Goal: Find specific page/section: Find specific page/section

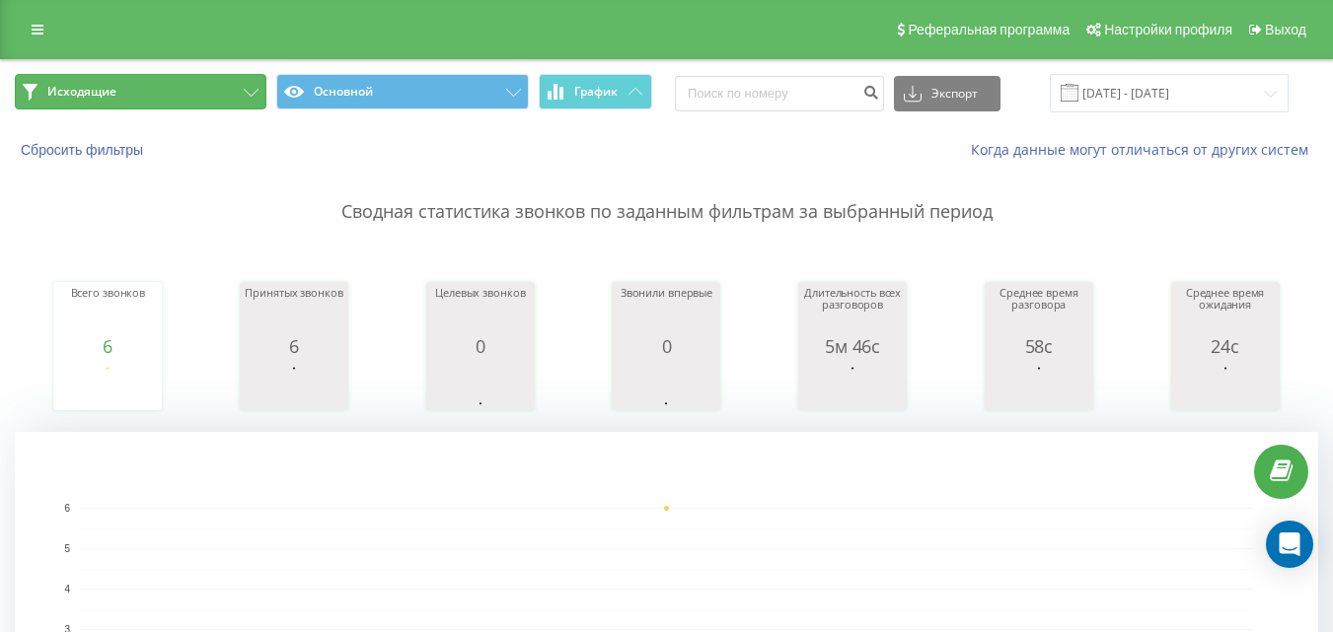
click at [164, 95] on button "Исходящие" at bounding box center [141, 92] width 252 height 36
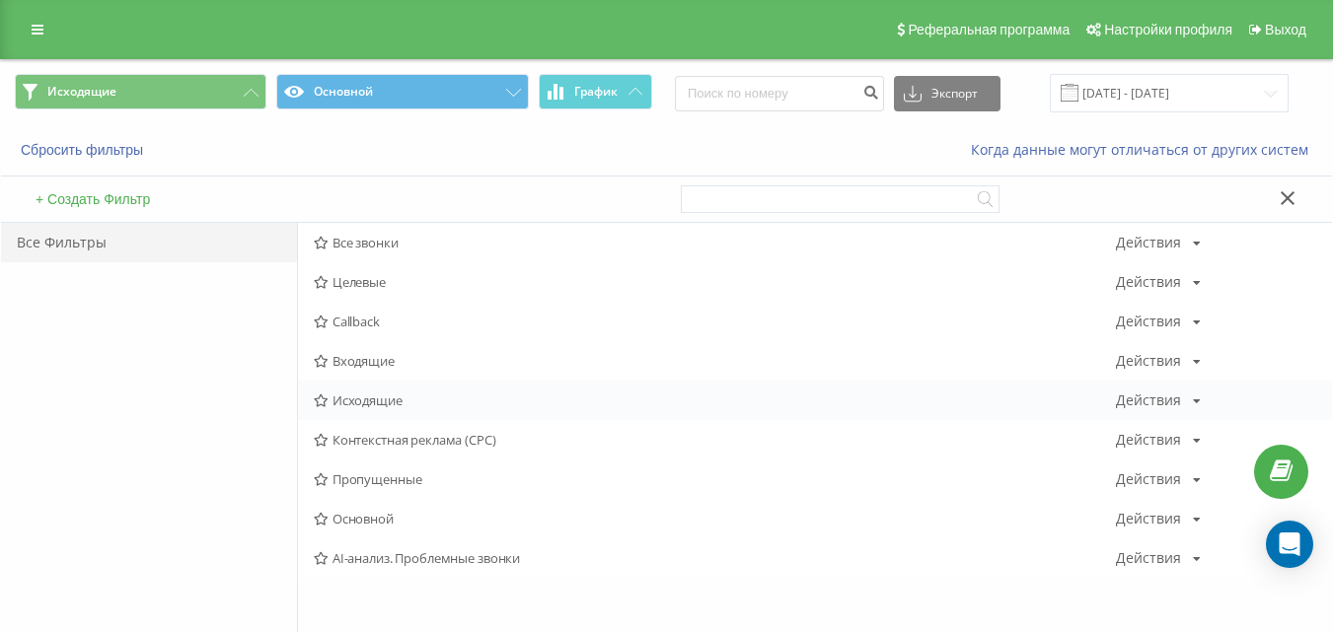
click at [370, 402] on span "Исходящие" at bounding box center [715, 401] width 802 height 14
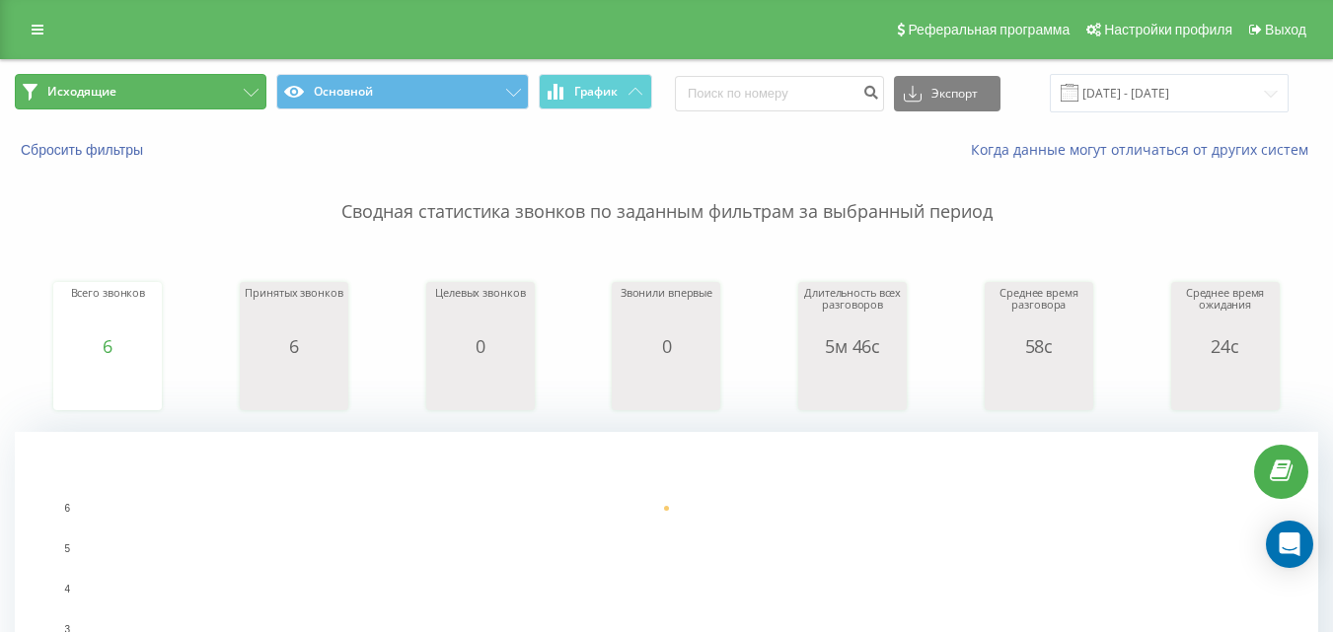
drag, startPoint x: 189, startPoint y: 107, endPoint x: 208, endPoint y: 140, distance: 38.4
click at [190, 107] on button "Исходящие" at bounding box center [141, 92] width 252 height 36
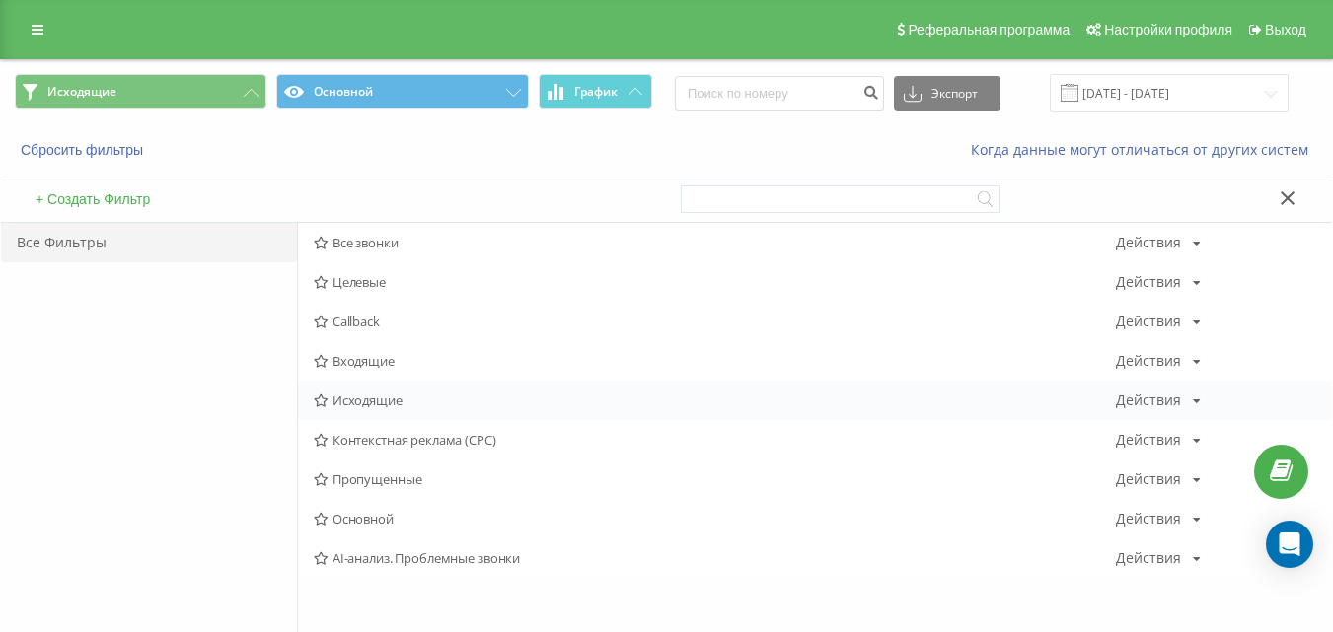
click at [344, 407] on span "Исходящие" at bounding box center [715, 401] width 802 height 14
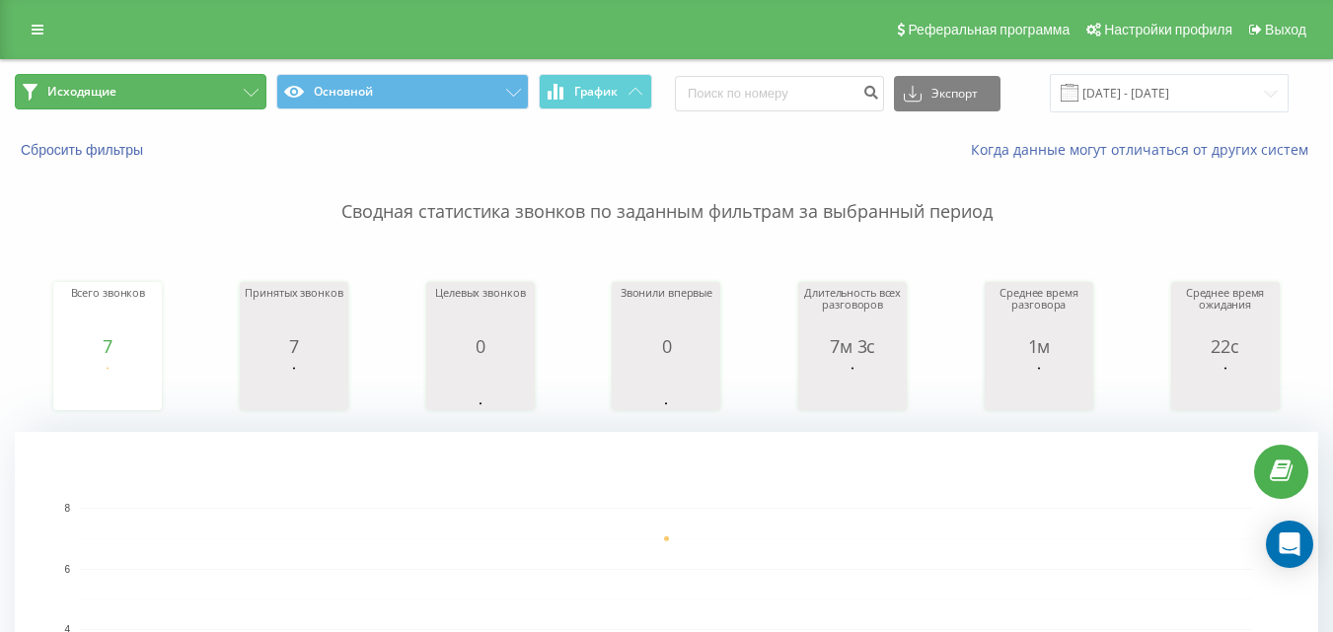
click at [240, 100] on button "Исходящие" at bounding box center [141, 92] width 252 height 36
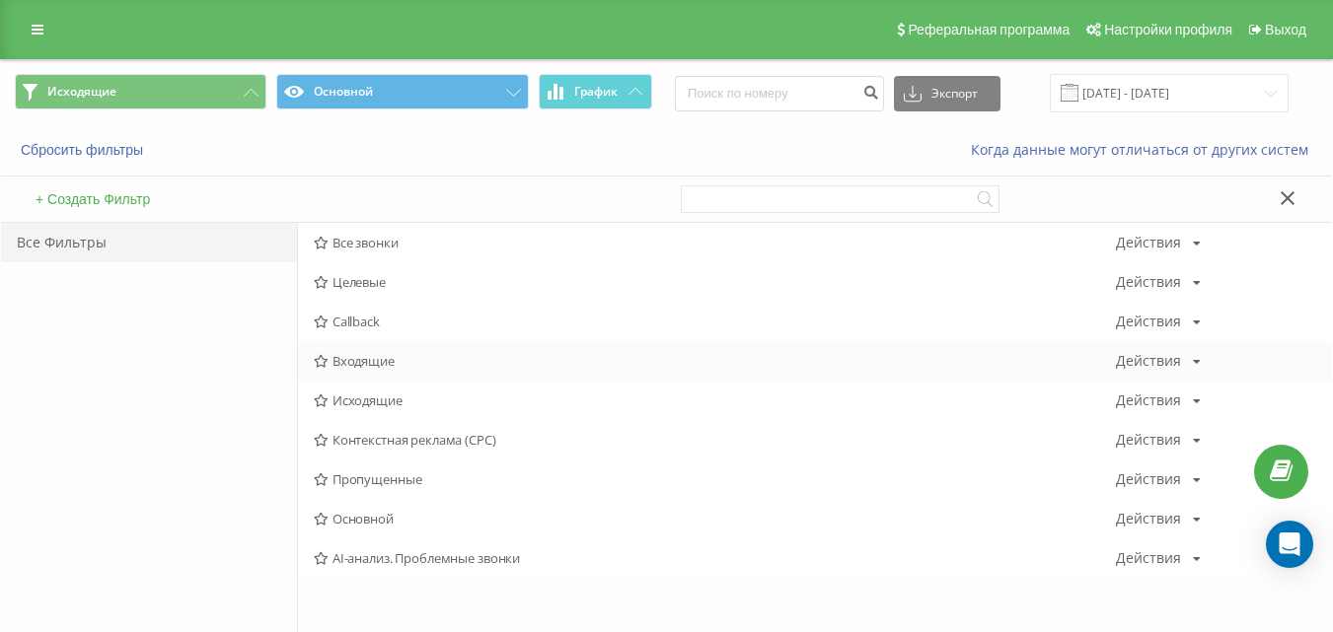
click at [368, 355] on span "Входящие" at bounding box center [715, 361] width 802 height 14
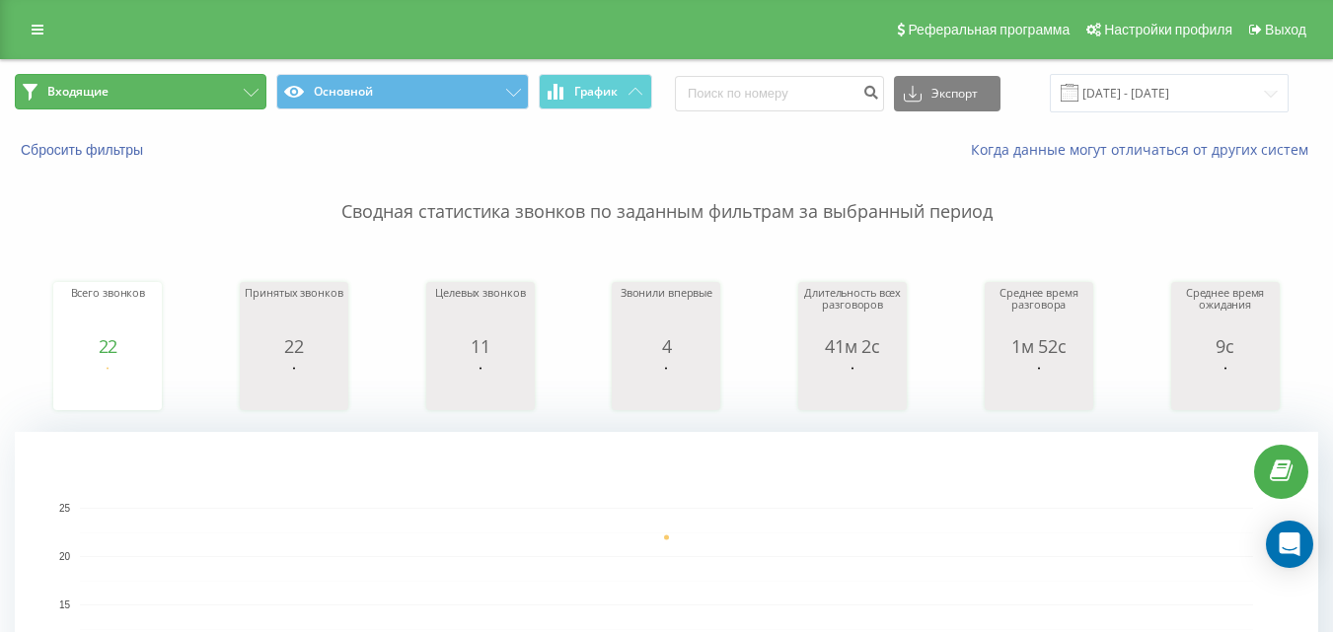
click at [209, 83] on button "Входящие" at bounding box center [141, 92] width 252 height 36
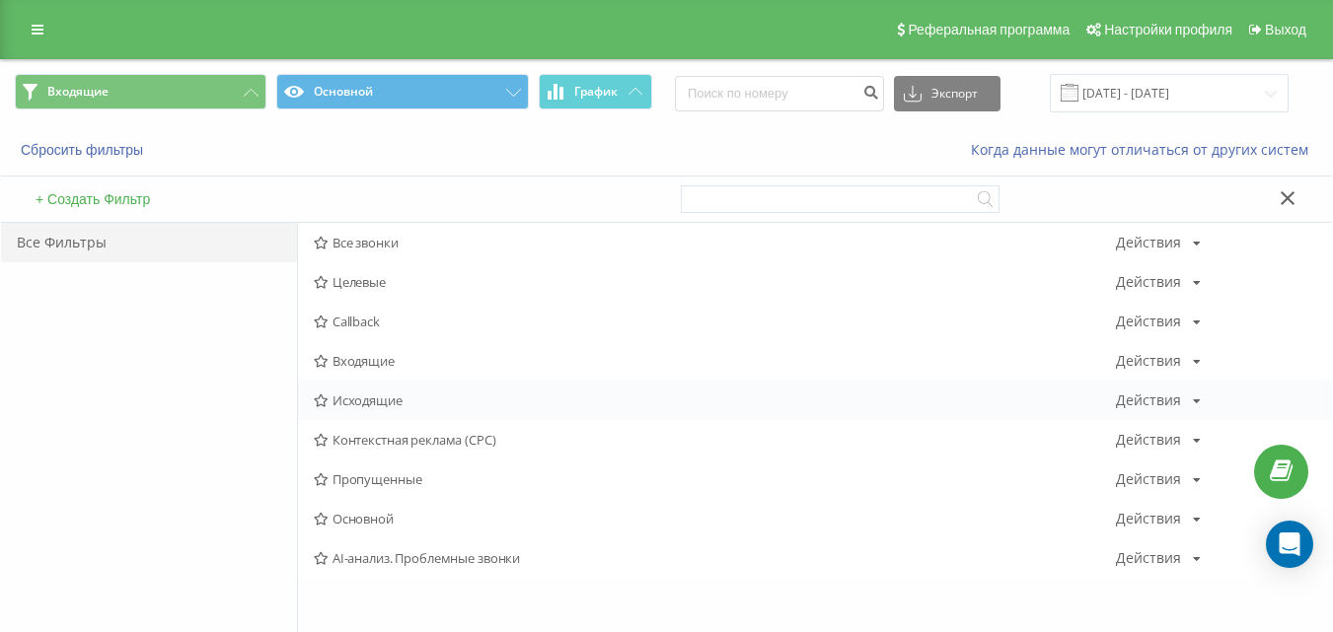
click at [366, 407] on span "Исходящие" at bounding box center [715, 401] width 802 height 14
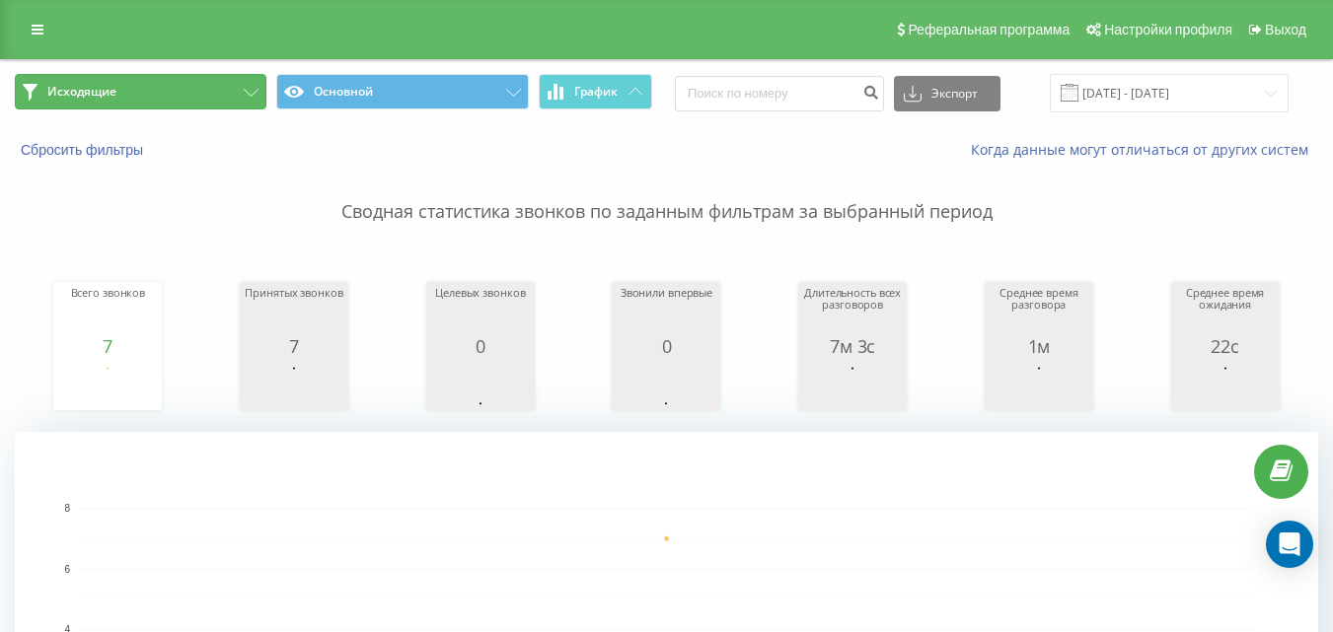
click at [225, 99] on button "Исходящие" at bounding box center [141, 92] width 252 height 36
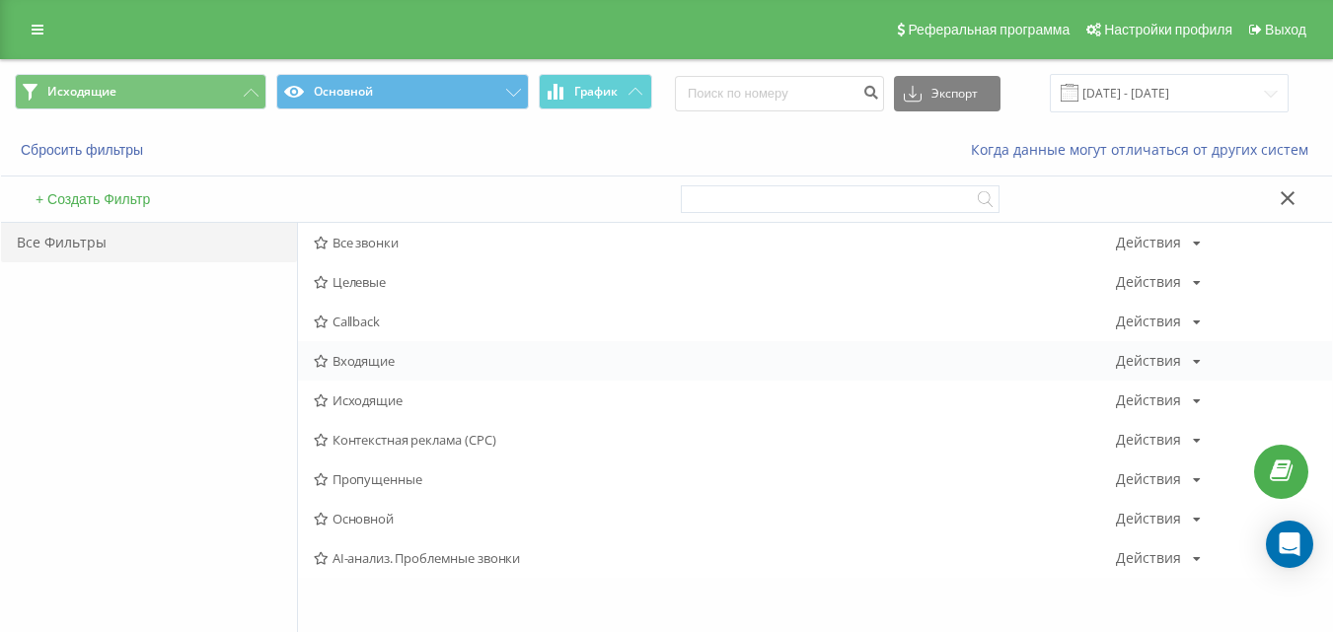
click at [365, 357] on span "Входящие" at bounding box center [715, 361] width 802 height 14
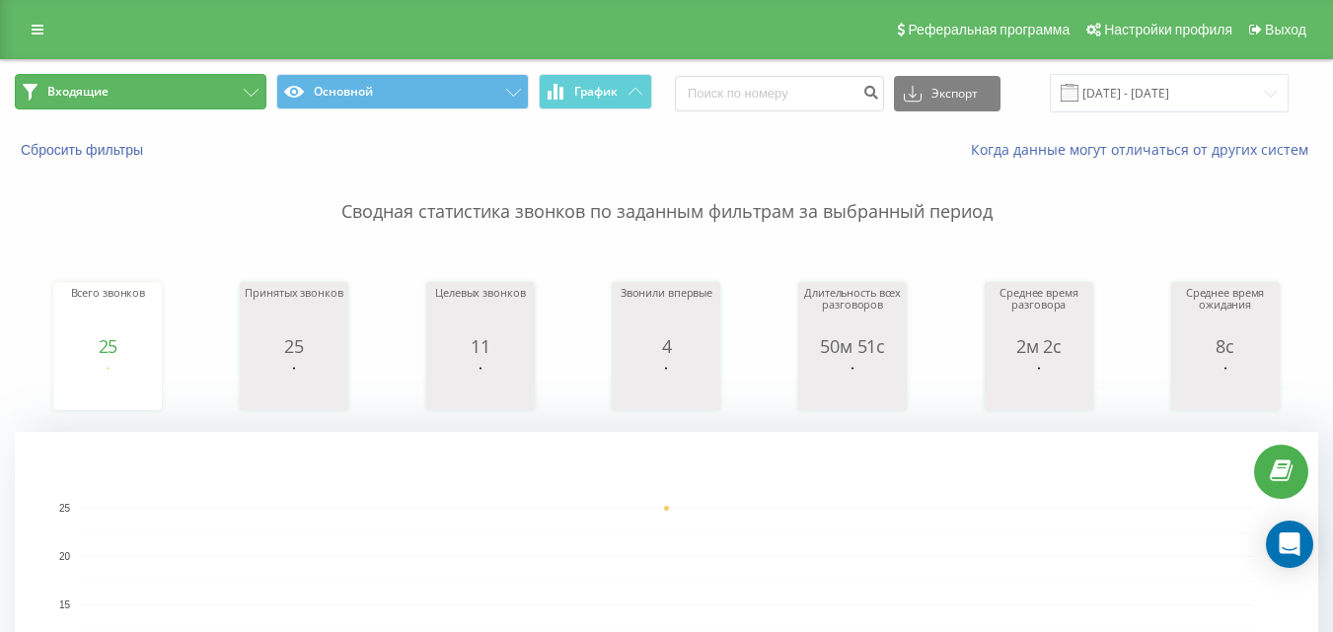
click at [168, 108] on button "Входящие" at bounding box center [141, 92] width 252 height 36
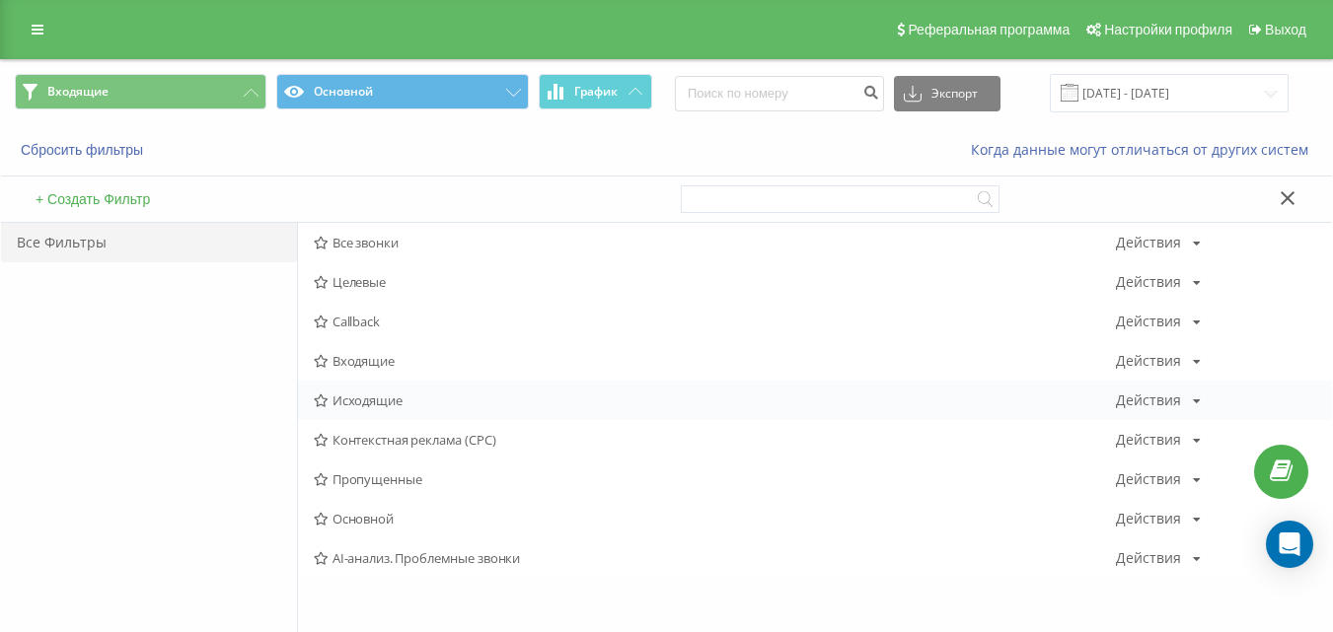
click at [366, 394] on span "Исходящие" at bounding box center [715, 401] width 802 height 14
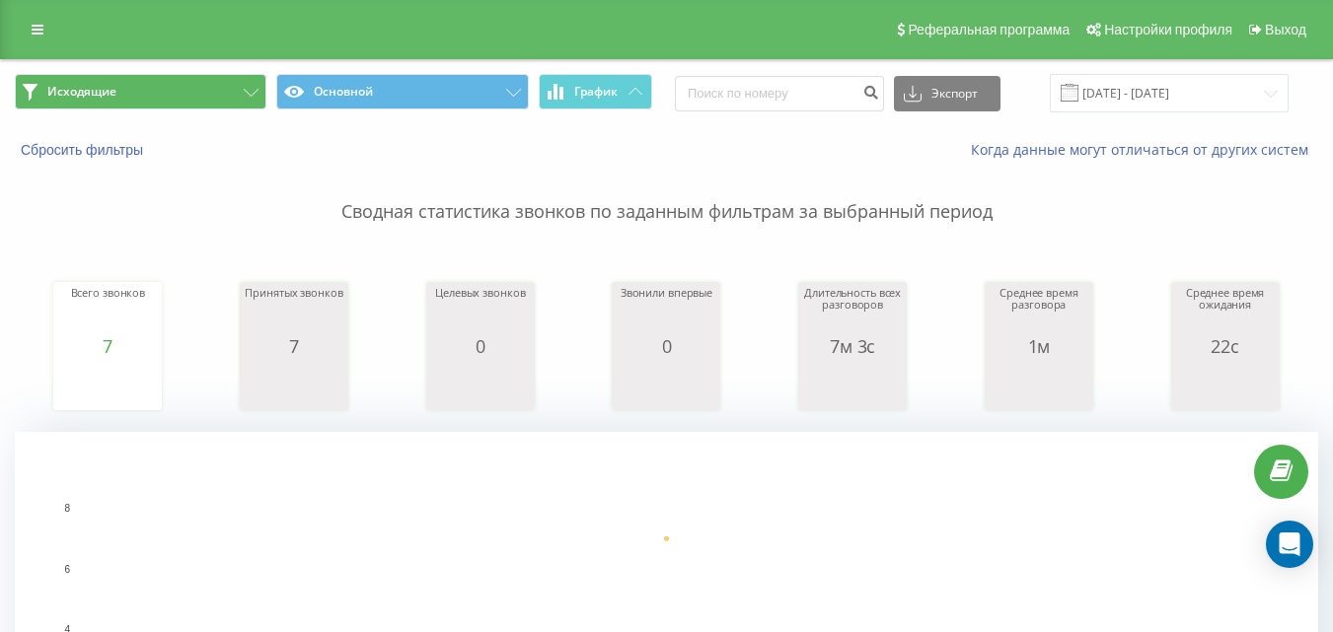
click at [240, 111] on span "Исходящие Основной График" at bounding box center [333, 93] width 637 height 38
click at [230, 98] on button "Исходящие" at bounding box center [141, 92] width 252 height 36
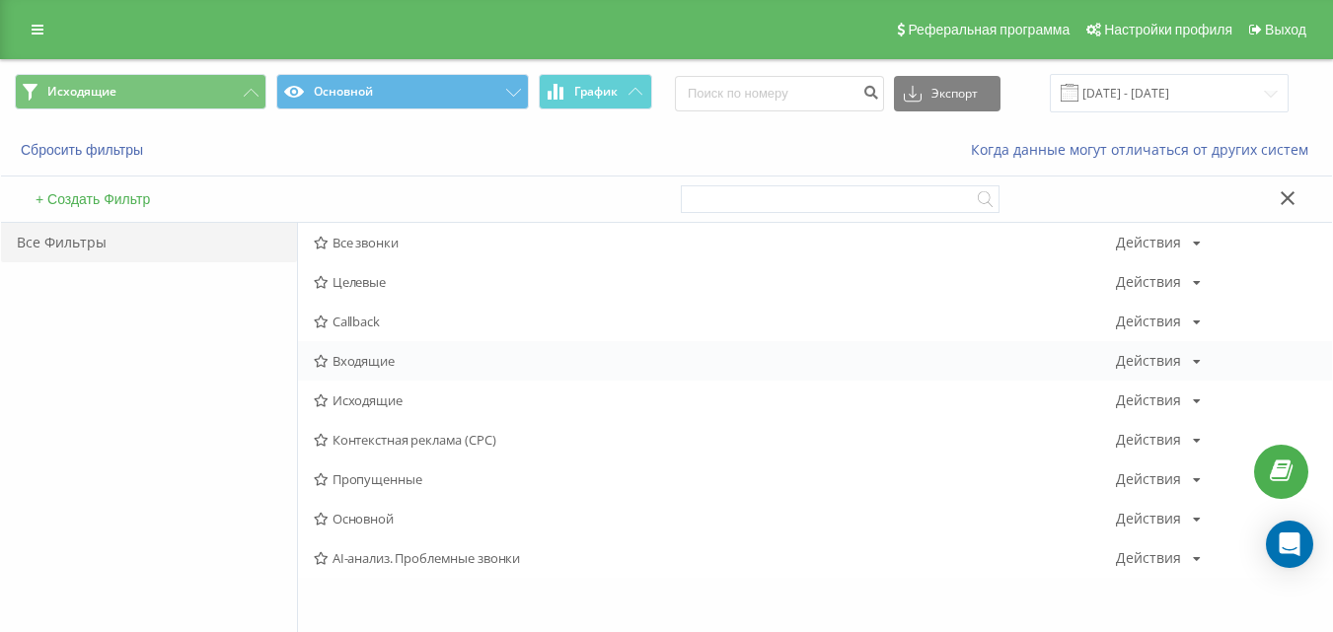
click at [370, 358] on span "Входящие" at bounding box center [715, 361] width 802 height 14
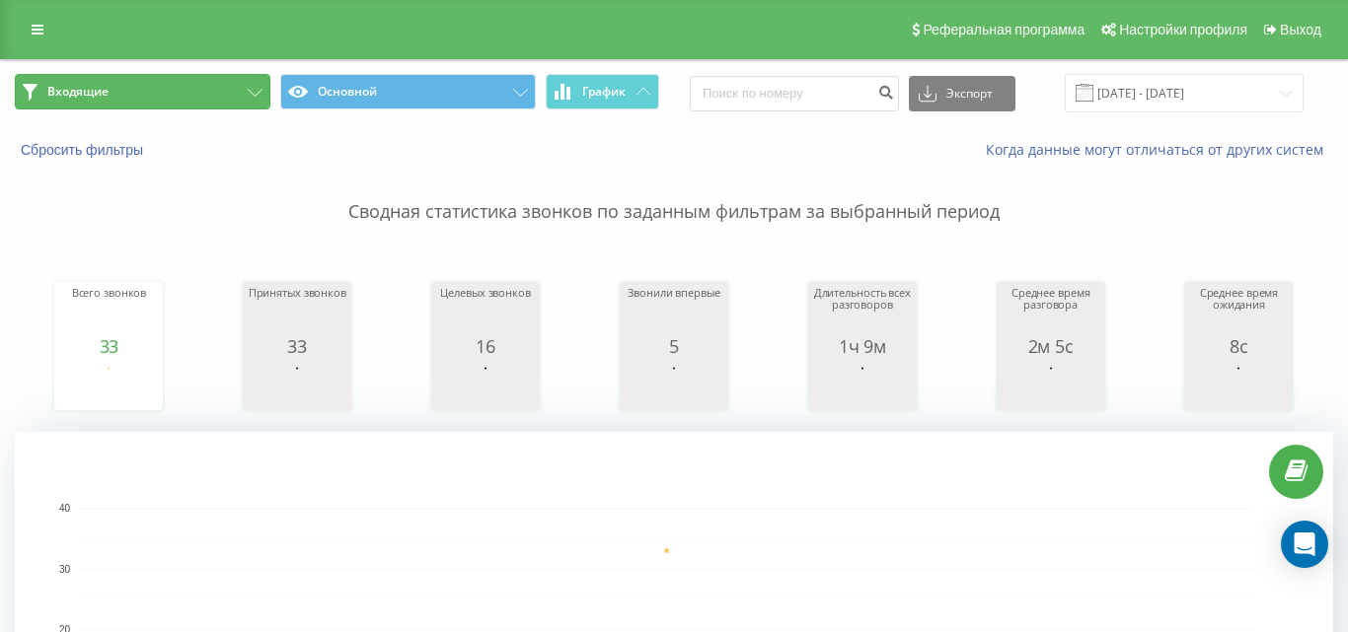
click at [198, 84] on button "Входящие" at bounding box center [142, 92] width 255 height 36
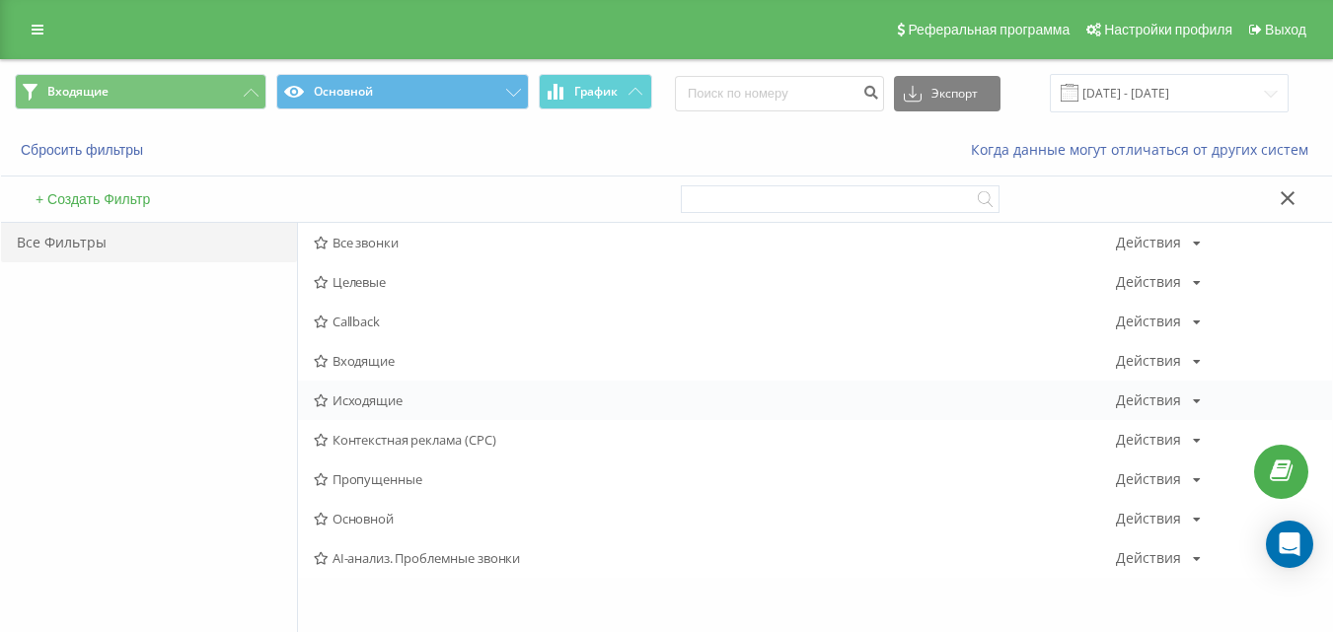
click at [397, 414] on div "Исходящие Действия Редактировать Копировать Удалить По умолчанию Поделиться" at bounding box center [815, 400] width 1034 height 39
click at [399, 403] on span "Исходящие" at bounding box center [715, 401] width 802 height 14
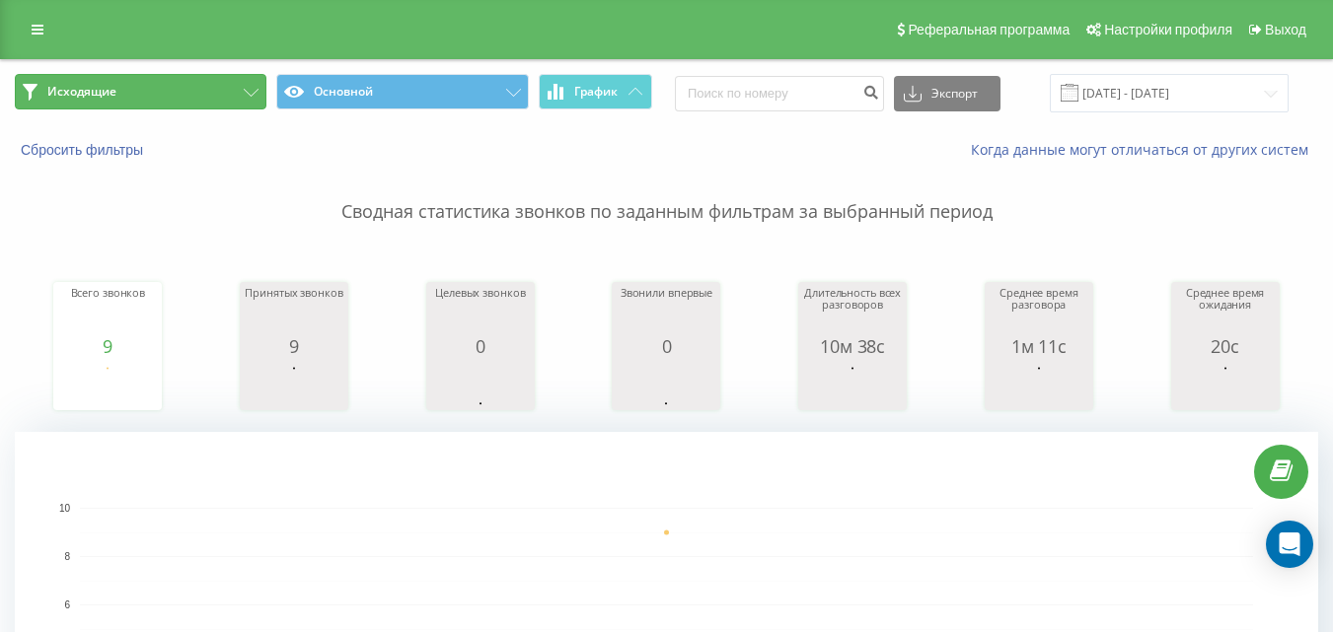
click at [203, 89] on button "Исходящие" at bounding box center [141, 92] width 252 height 36
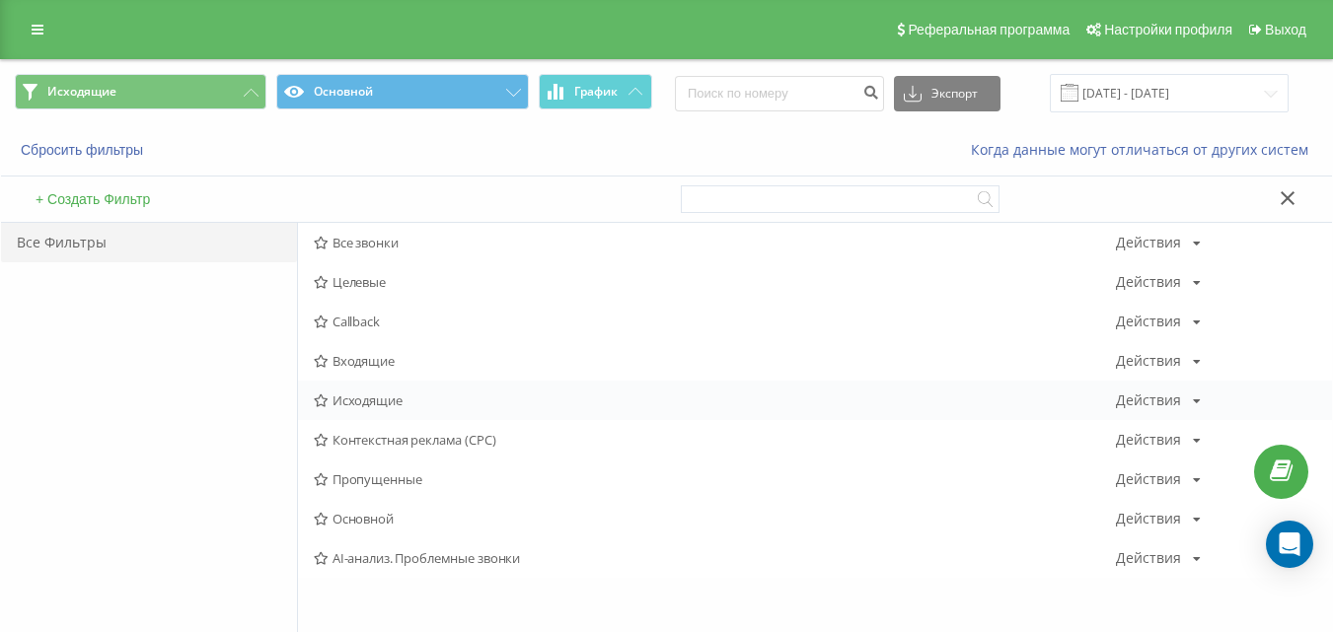
click at [359, 398] on span "Исходящие" at bounding box center [715, 401] width 802 height 14
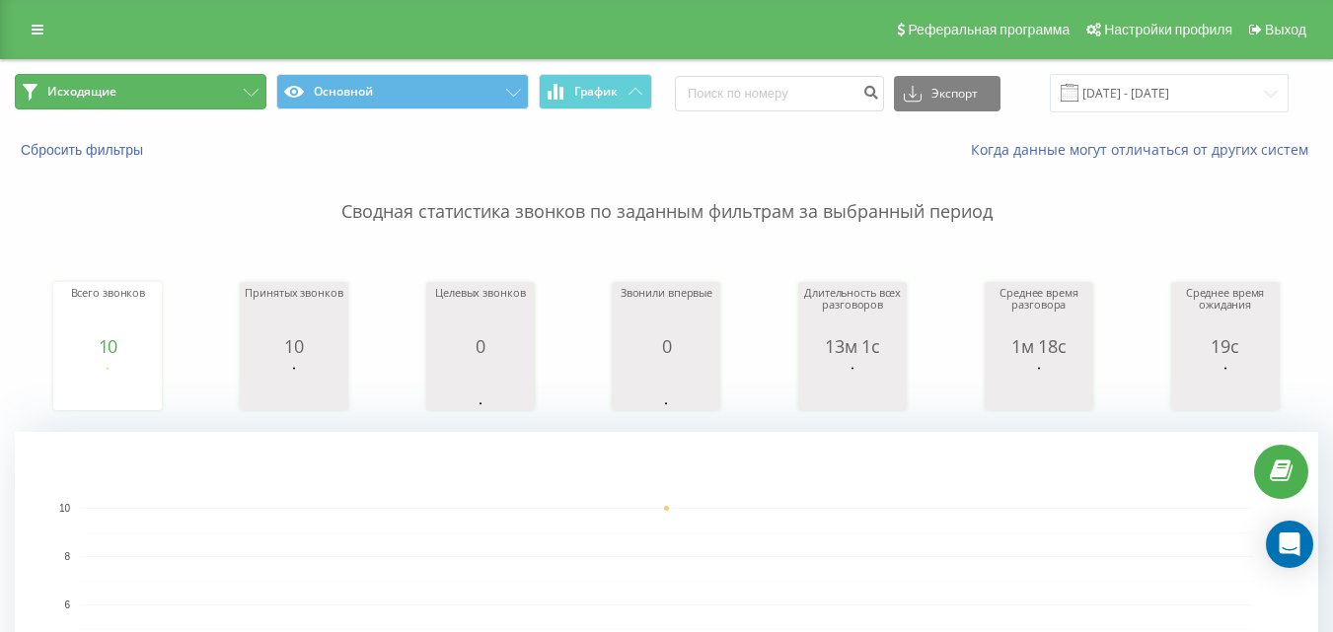
click at [202, 87] on button "Исходящие" at bounding box center [141, 92] width 252 height 36
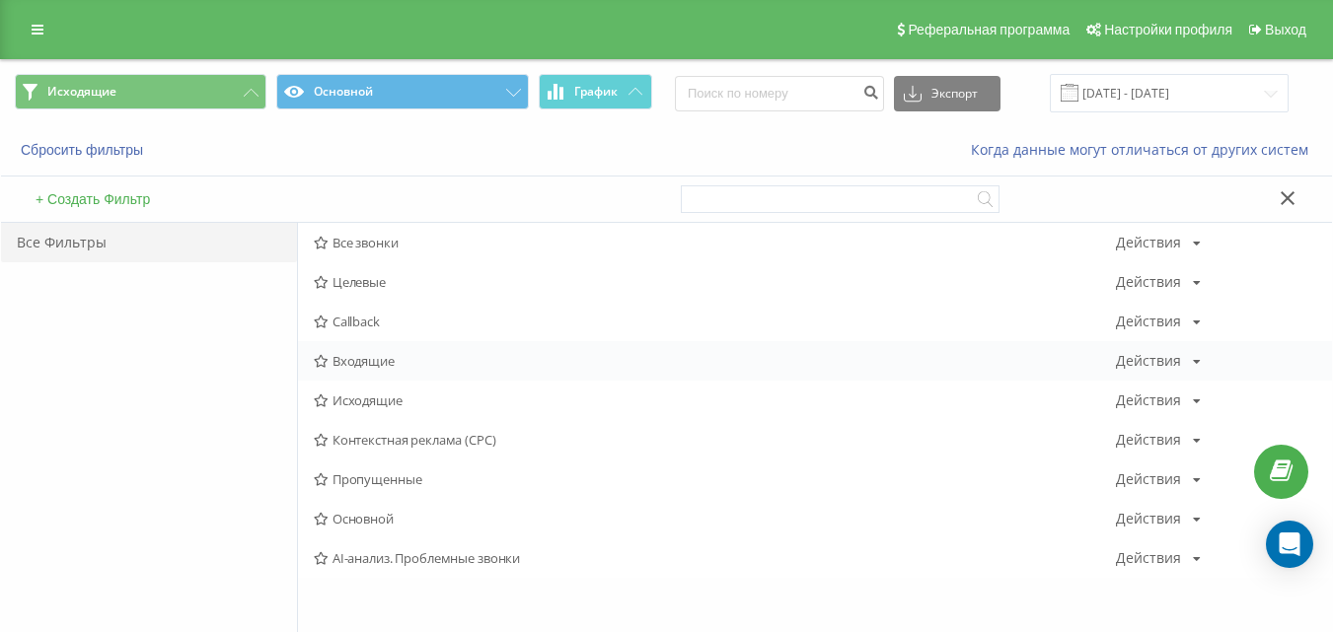
click at [372, 355] on span "Входящие" at bounding box center [715, 361] width 802 height 14
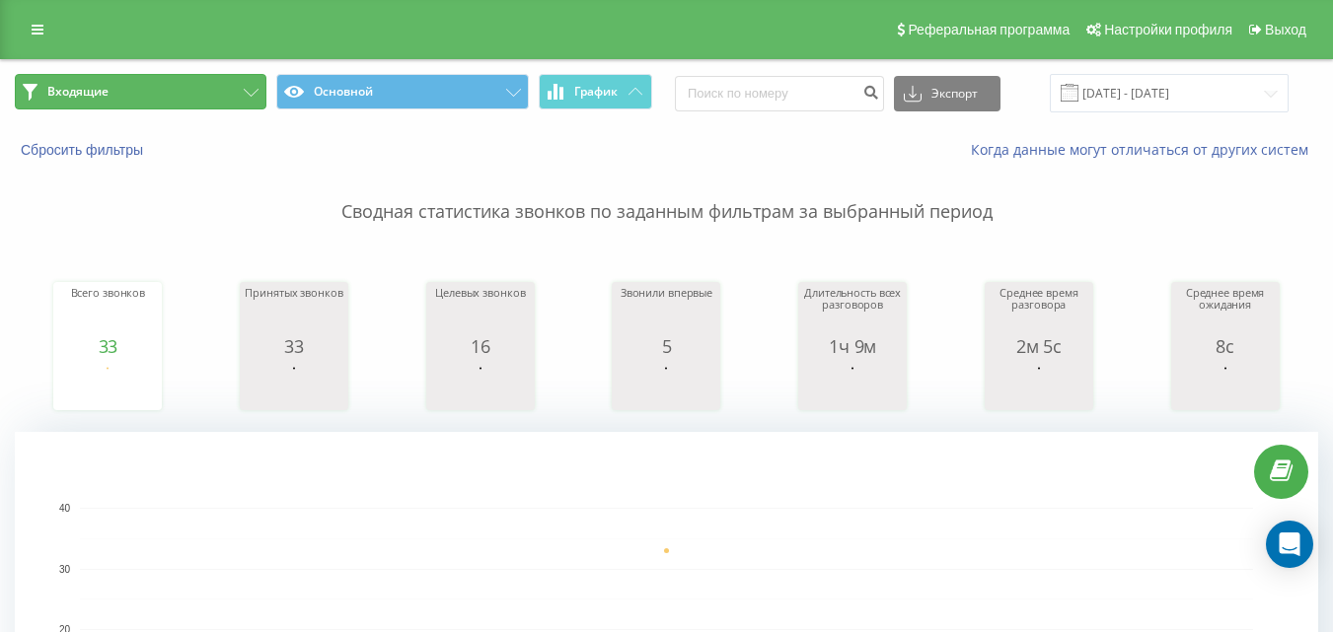
click at [251, 95] on icon at bounding box center [251, 93] width 15 height 8
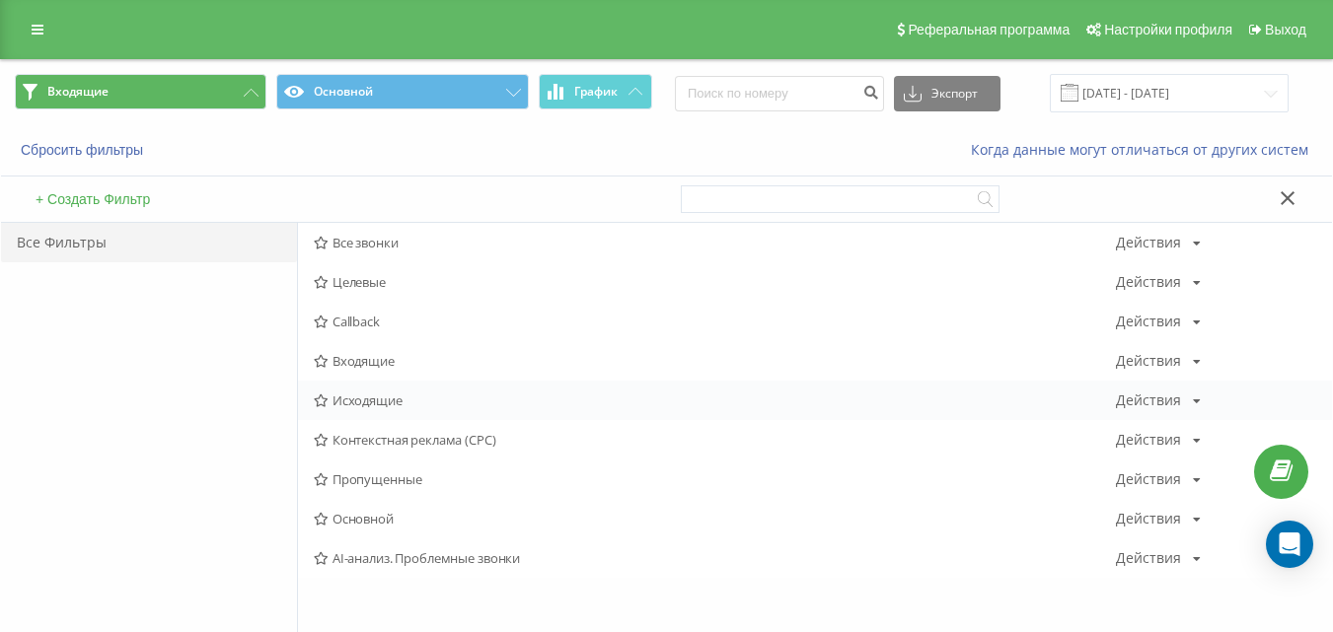
click at [355, 402] on span "Исходящие" at bounding box center [715, 401] width 802 height 14
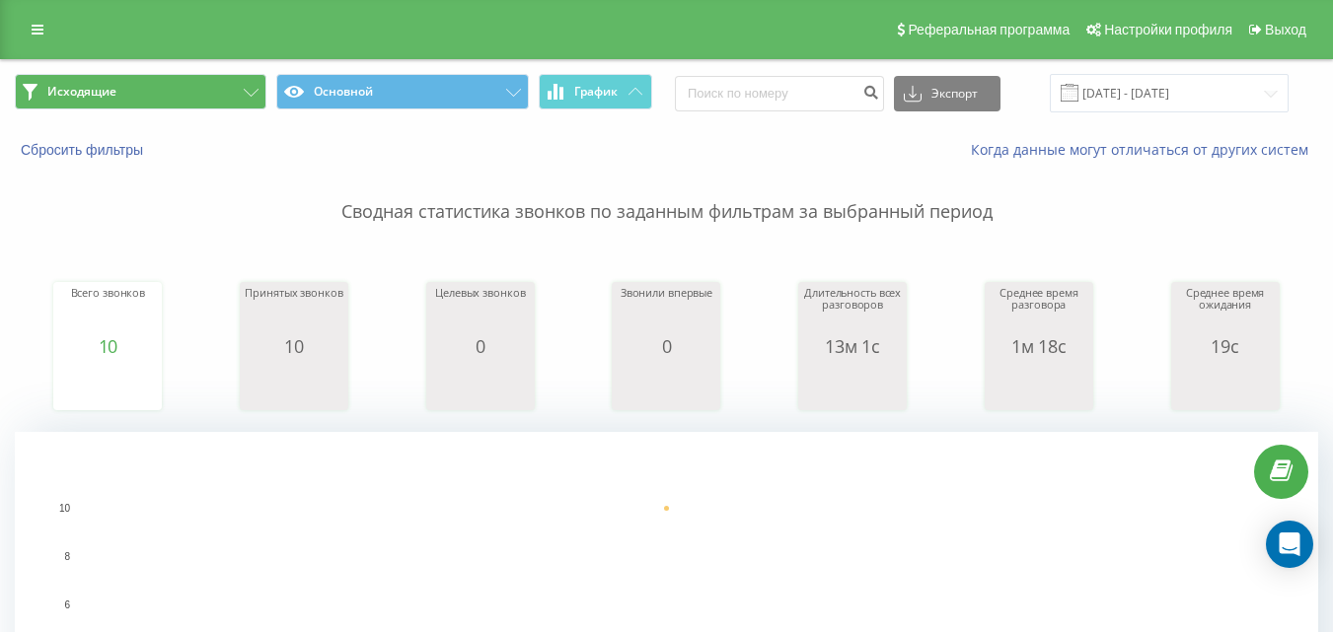
click at [208, 111] on span "Исходящие Основной График" at bounding box center [333, 93] width 637 height 38
click at [235, 97] on button "Исходящие" at bounding box center [141, 92] width 252 height 36
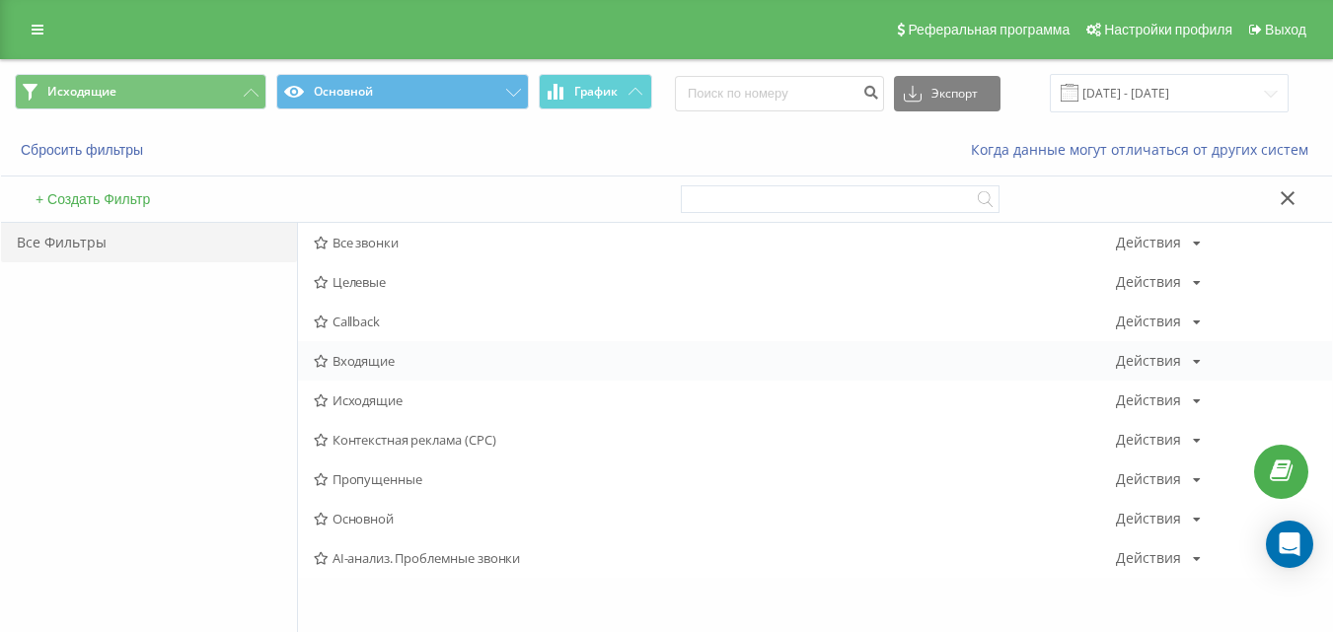
click at [368, 366] on span "Входящие" at bounding box center [715, 361] width 802 height 14
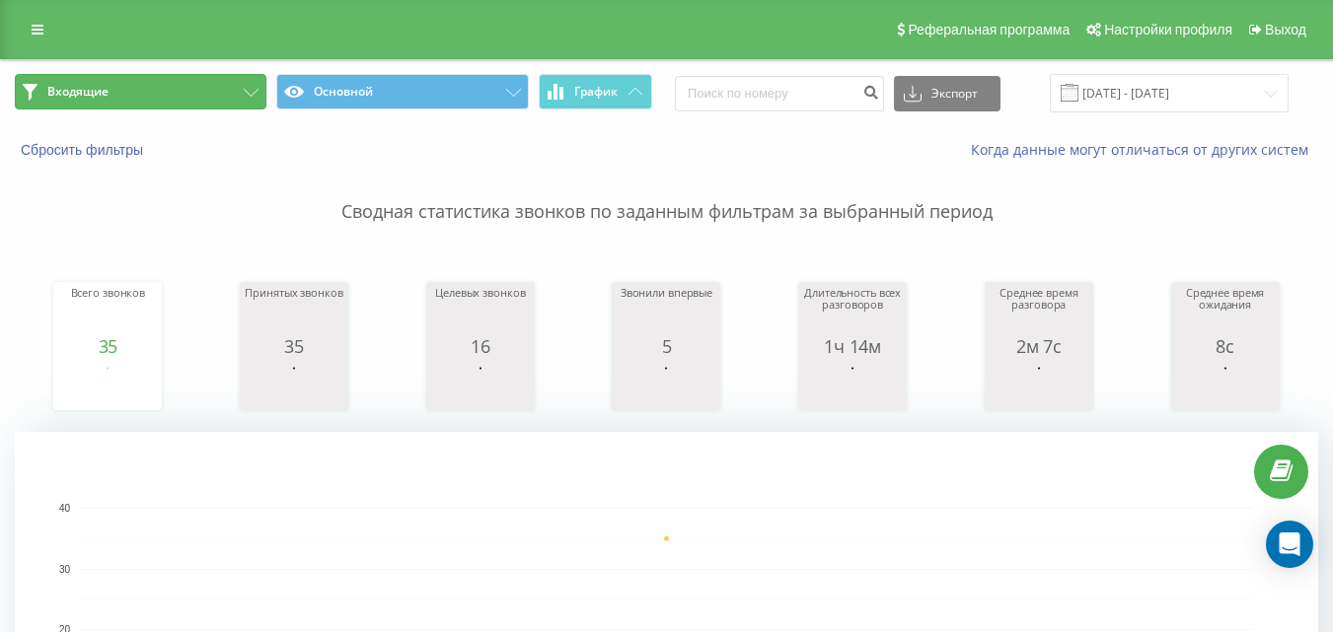
click at [213, 99] on button "Входящие" at bounding box center [141, 92] width 252 height 36
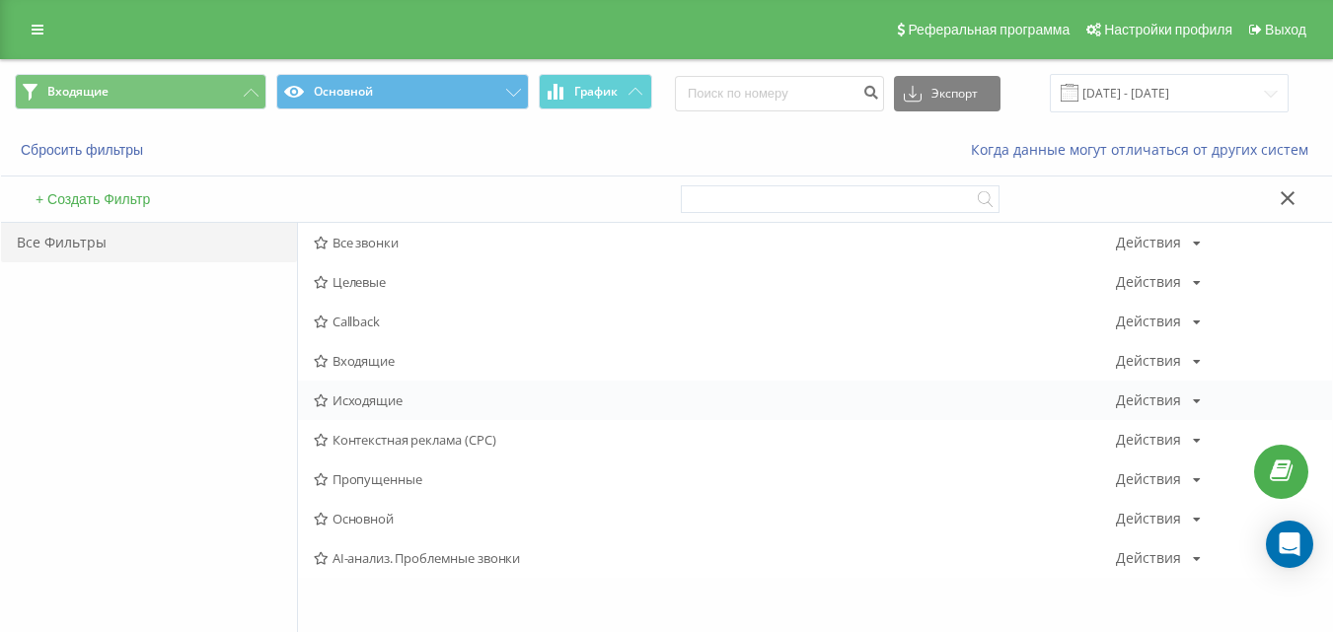
click at [395, 398] on span "Исходящие" at bounding box center [715, 401] width 802 height 14
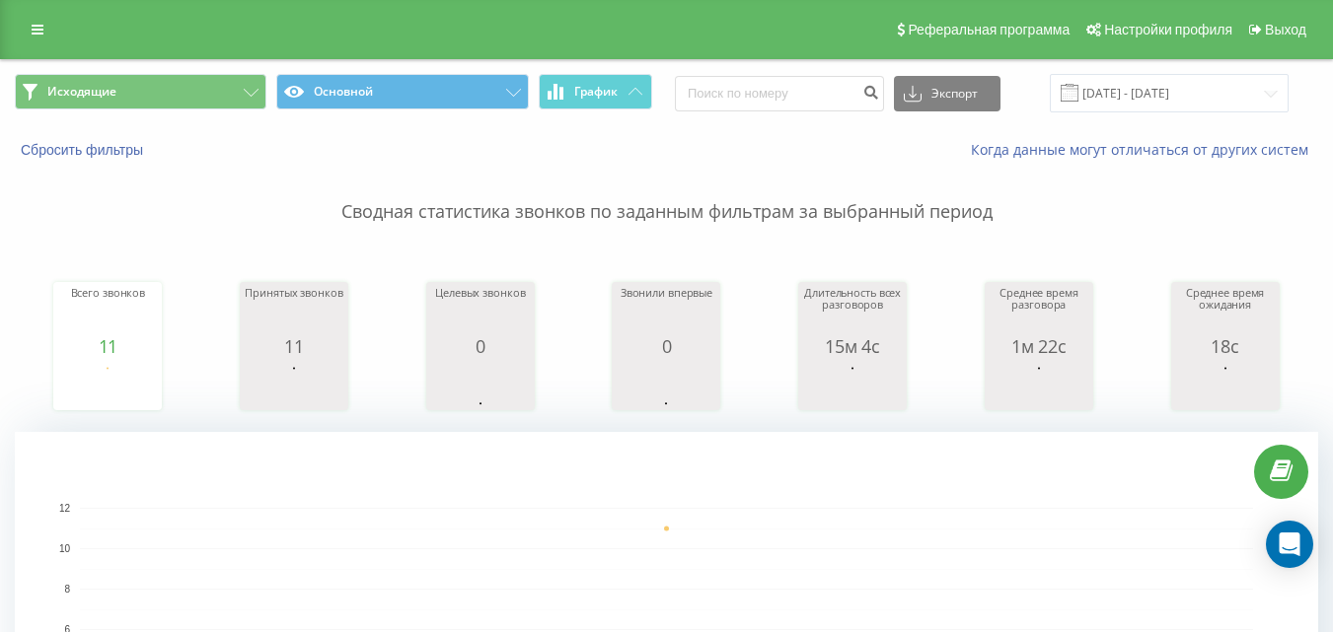
click at [155, 109] on span "Исходящие Основной График" at bounding box center [333, 93] width 637 height 38
click at [162, 103] on button "Исходящие" at bounding box center [141, 92] width 252 height 36
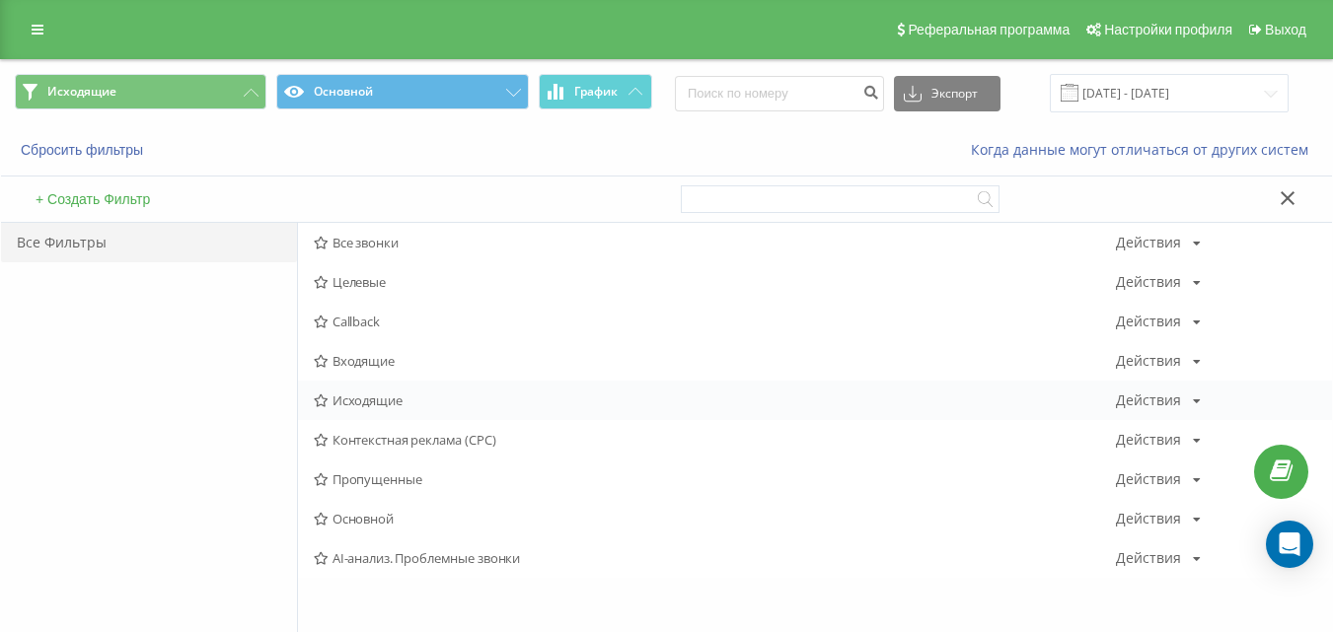
click at [361, 402] on span "Исходящие" at bounding box center [715, 401] width 802 height 14
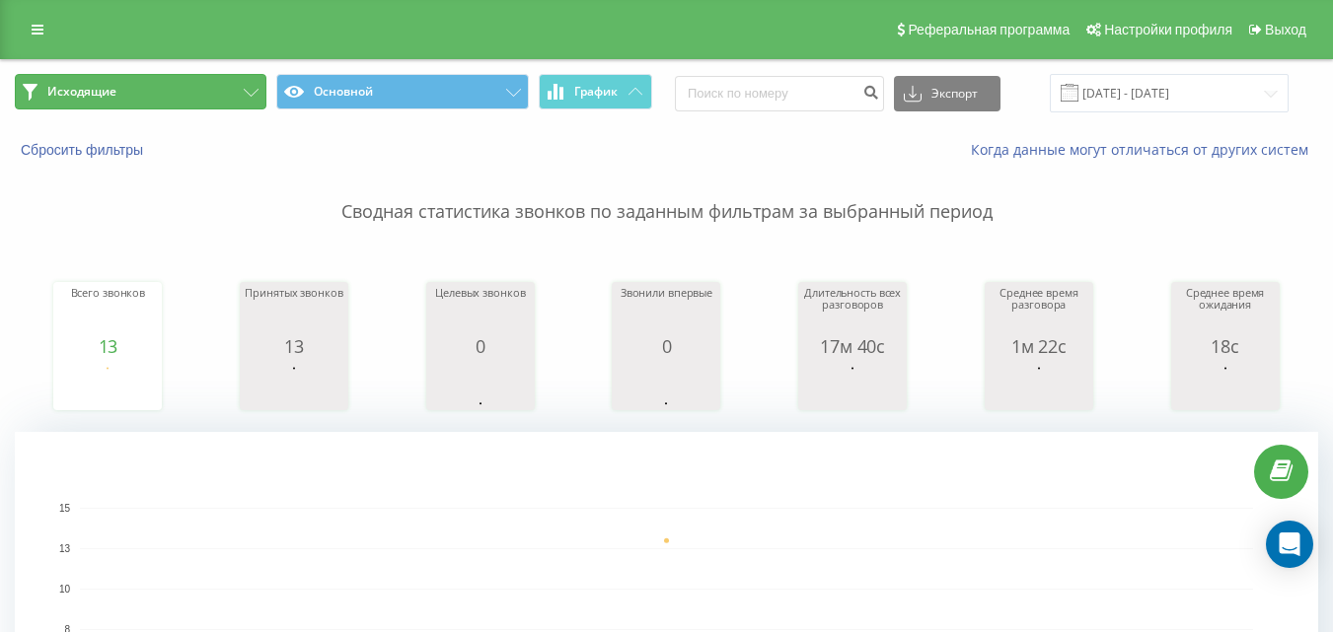
click at [202, 98] on button "Исходящие" at bounding box center [141, 92] width 252 height 36
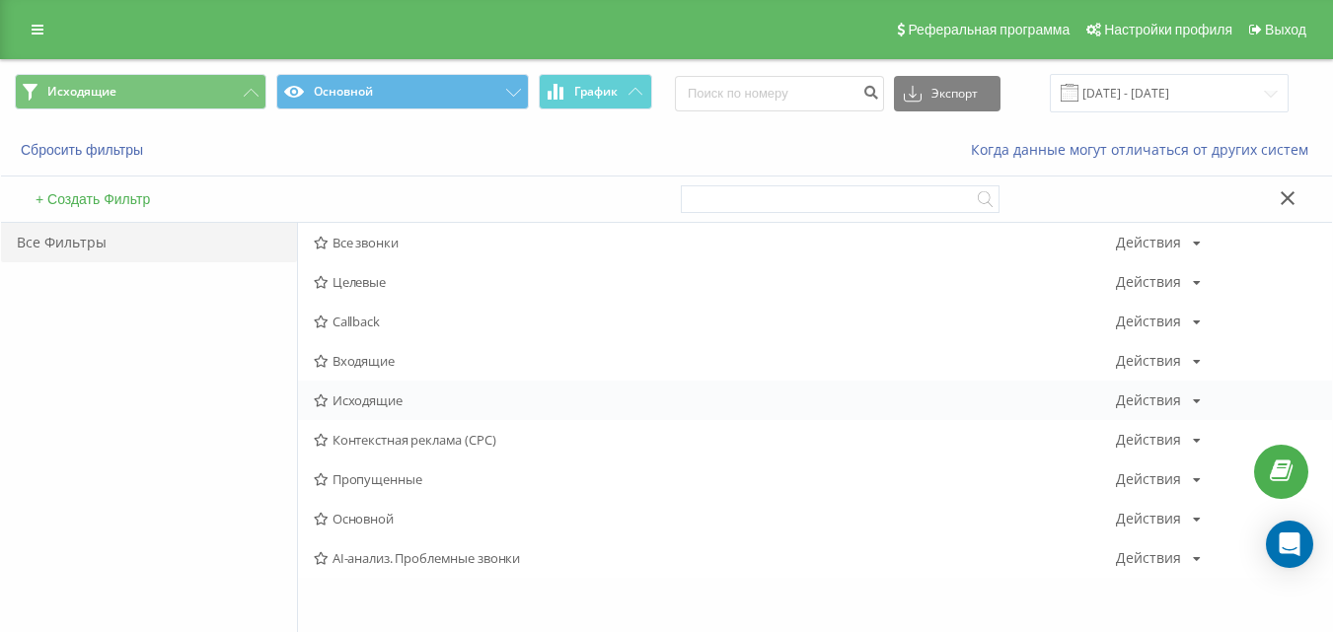
click at [344, 400] on span "Исходящие" at bounding box center [715, 401] width 802 height 14
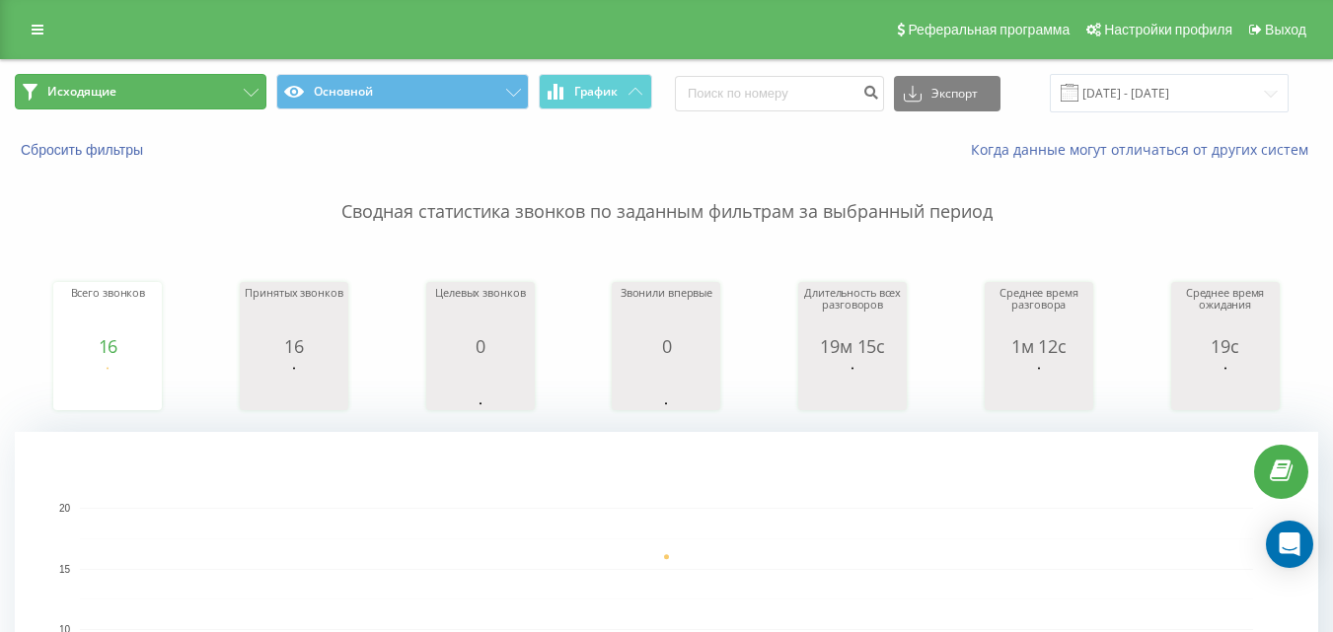
click at [198, 74] on button "Исходящие" at bounding box center [141, 92] width 252 height 36
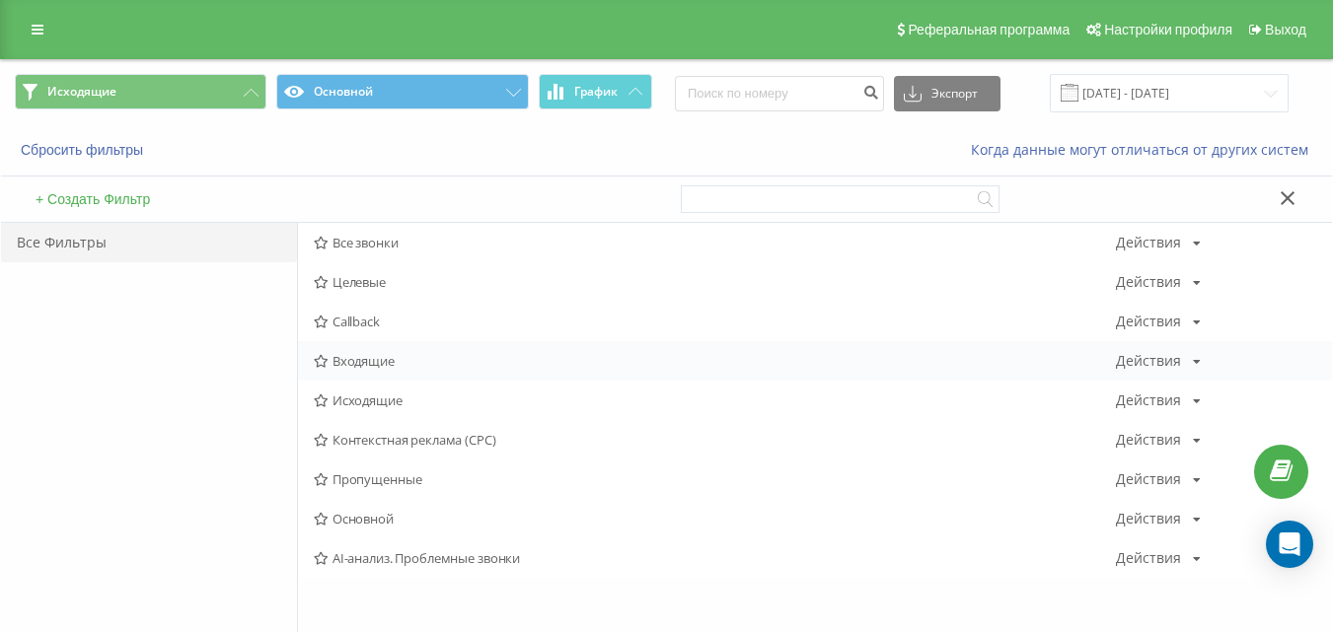
click at [369, 360] on span "Входящие" at bounding box center [715, 361] width 802 height 14
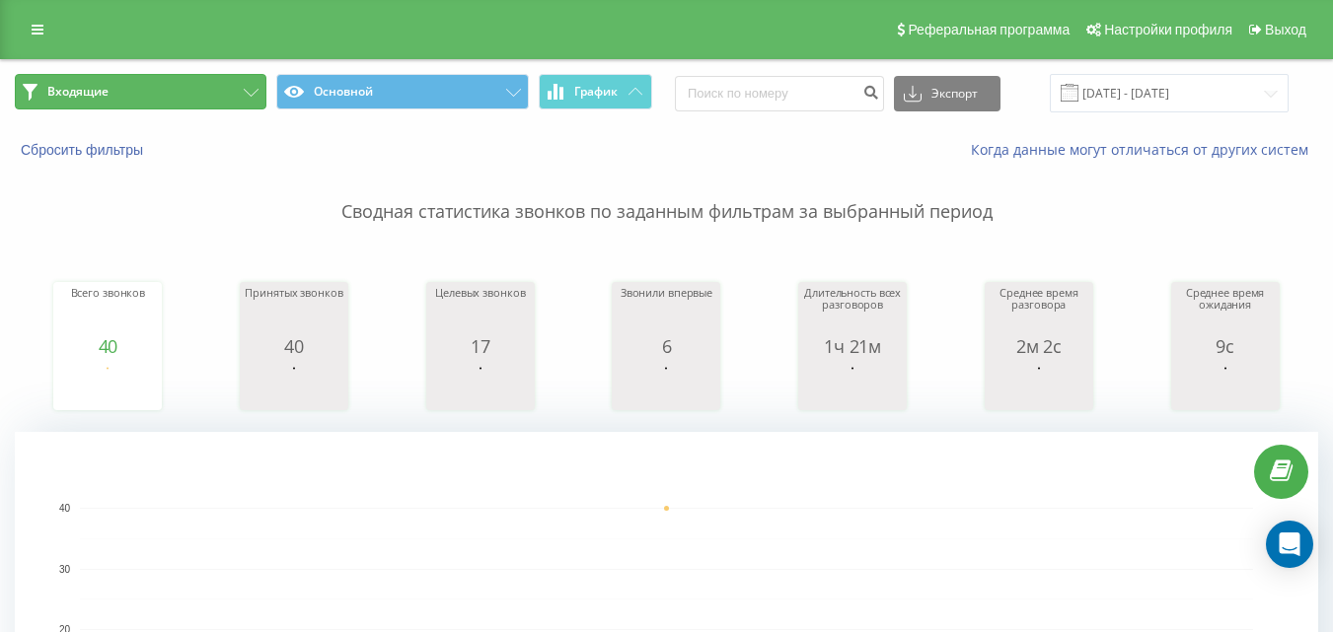
click at [243, 95] on button "Входящие" at bounding box center [141, 92] width 252 height 36
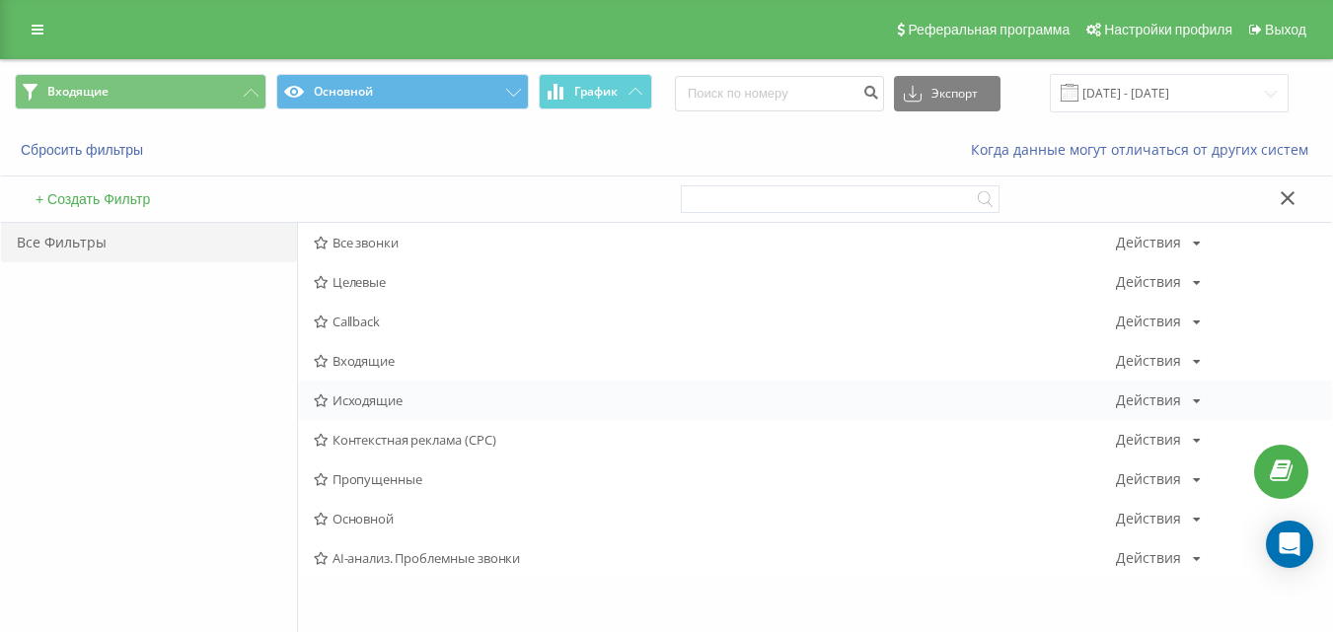
click at [374, 395] on span "Исходящие" at bounding box center [715, 401] width 802 height 14
